Goal: Book appointment/travel/reservation

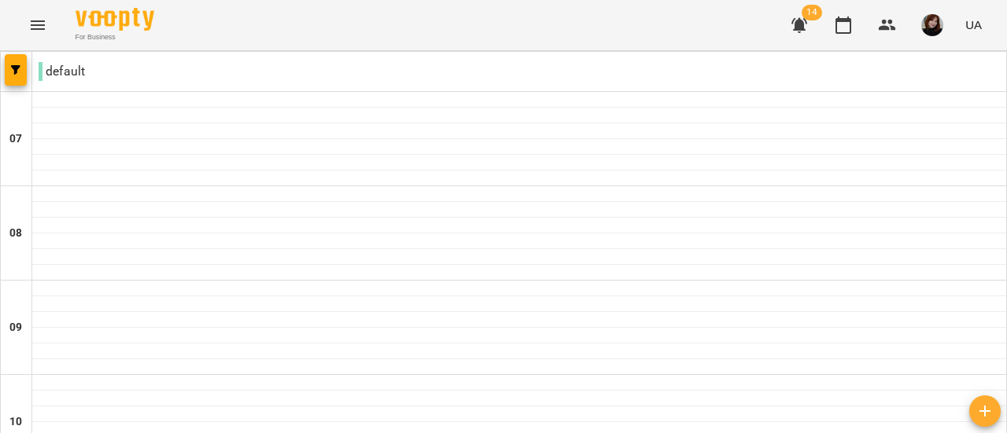
scroll to position [1178, 0]
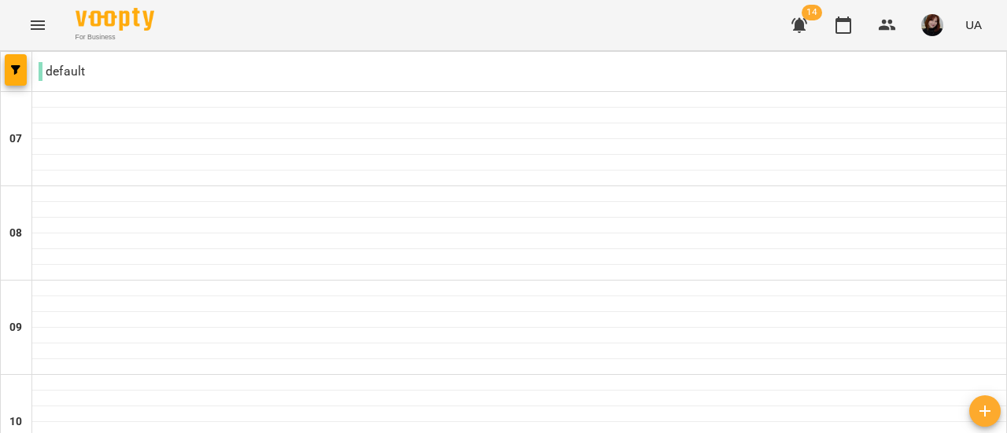
scroll to position [942, 0]
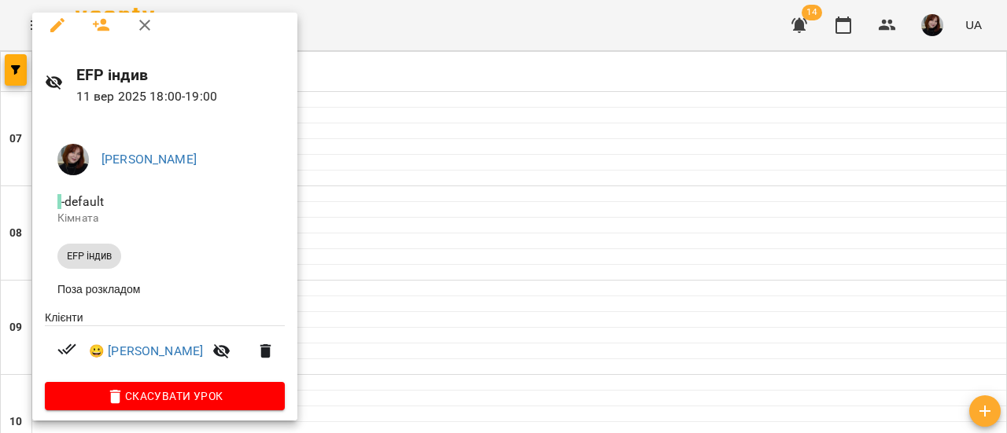
scroll to position [0, 0]
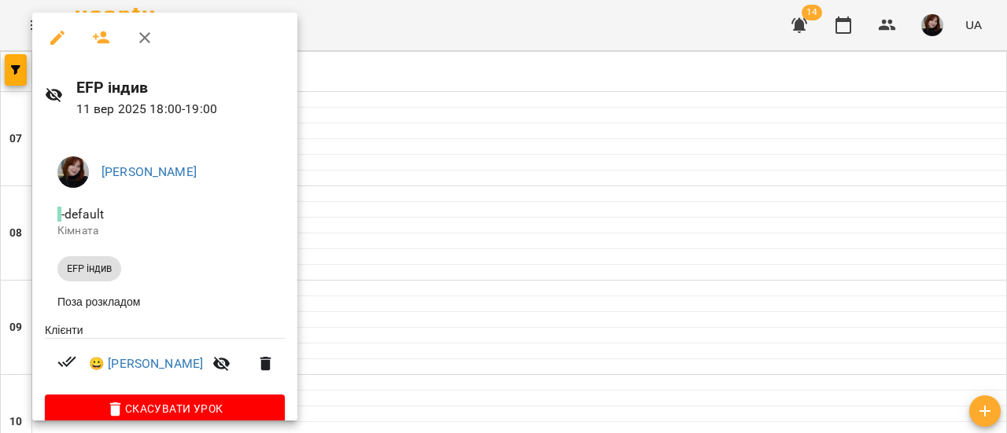
click at [140, 29] on icon "button" at bounding box center [144, 37] width 19 height 19
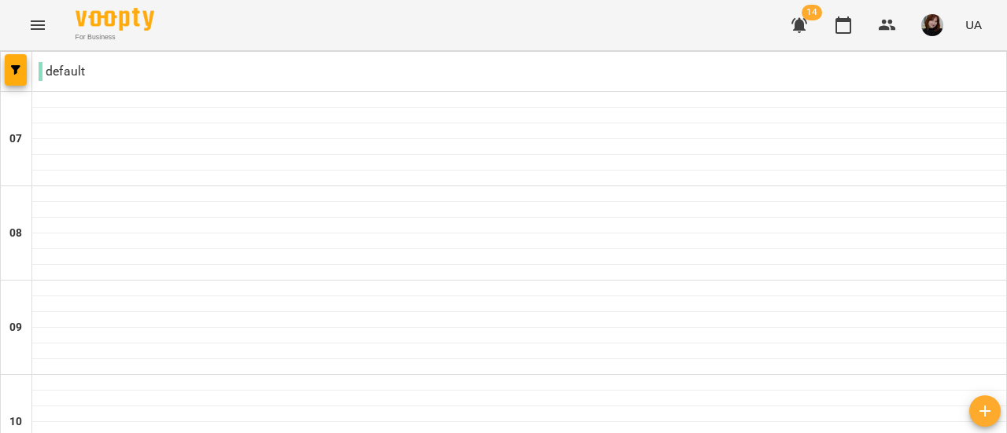
scroll to position [1178, 0]
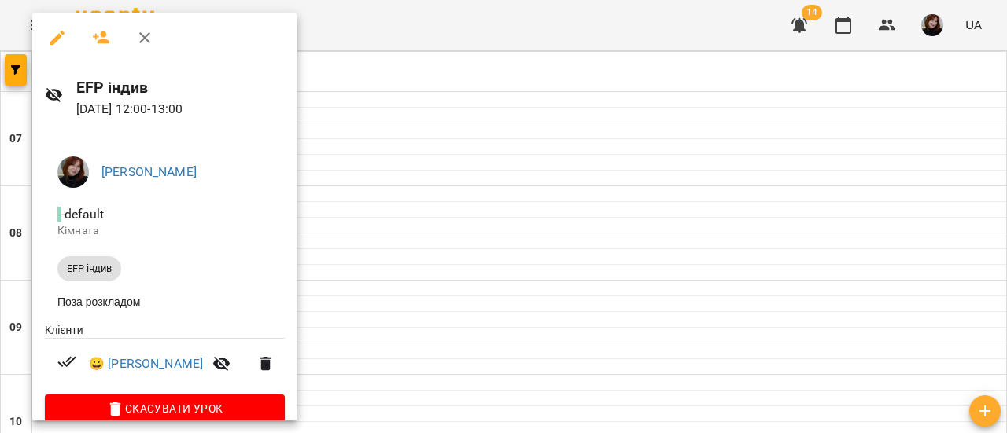
click at [151, 40] on icon "button" at bounding box center [144, 37] width 19 height 19
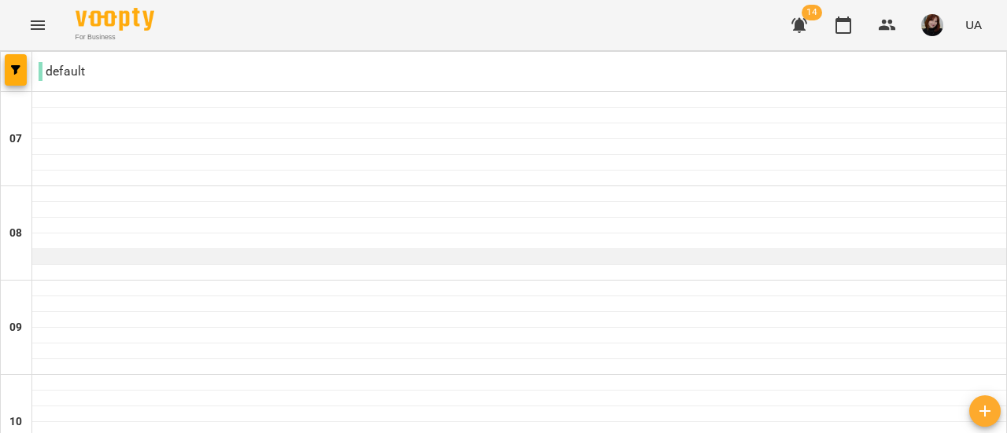
scroll to position [942, 0]
